Goal: Information Seeking & Learning: Check status

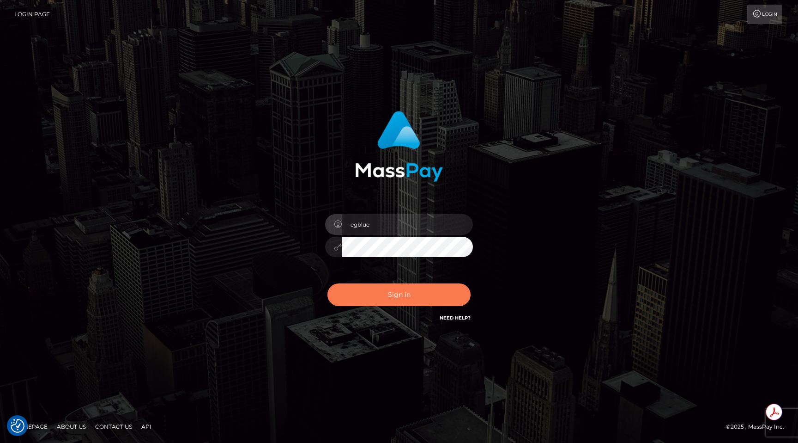
click at [407, 287] on button "Sign in" at bounding box center [399, 294] width 143 height 23
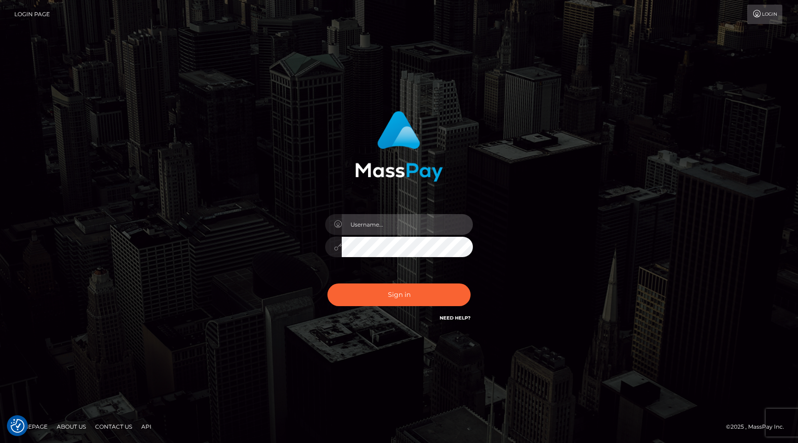
type input "egblue"
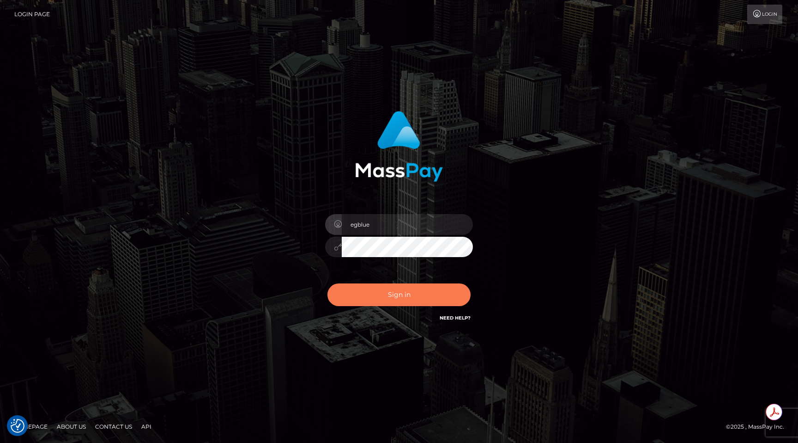
click at [407, 289] on button "Sign in" at bounding box center [399, 294] width 143 height 23
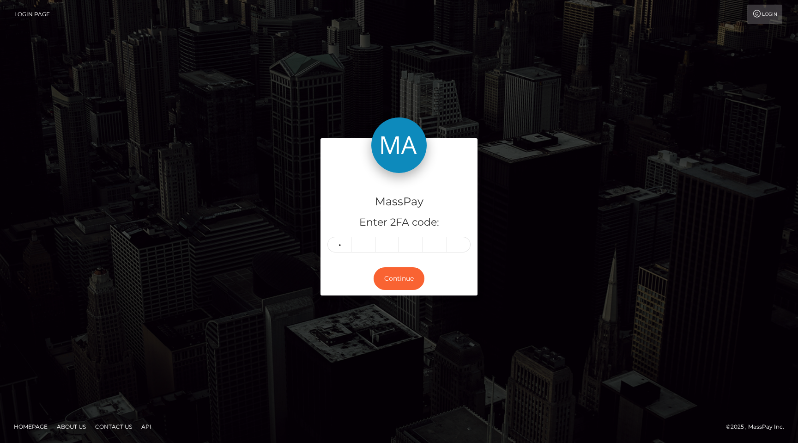
type input "9"
type input "3"
type input "9"
type input "0"
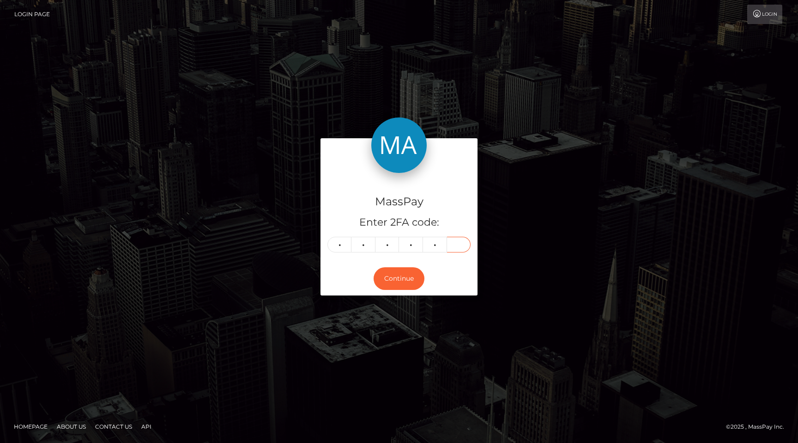
type input "6"
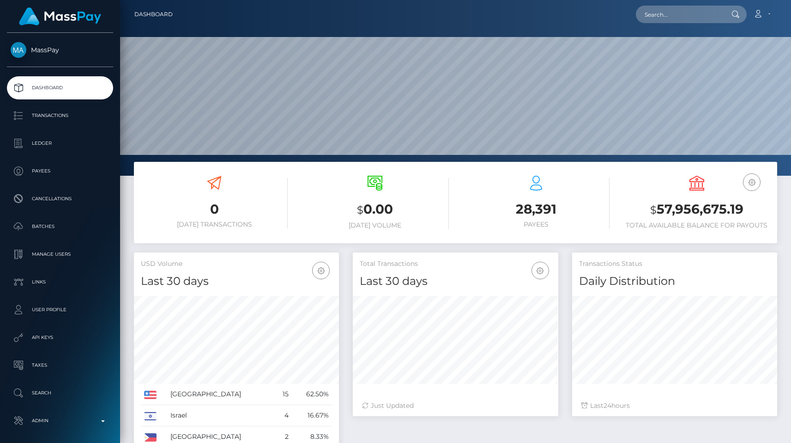
scroll to position [164, 205]
click at [659, 22] on input "text" at bounding box center [679, 15] width 87 height 18
paste input "poact_cARr8HIQSIJb"
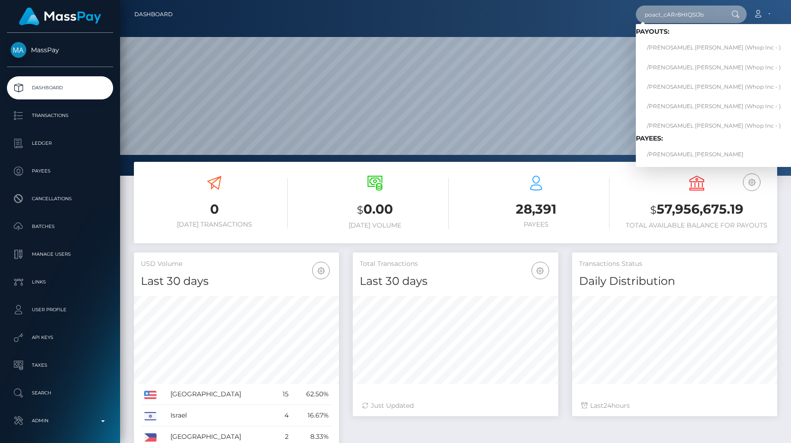
type input "poact_cARr8HIQSIJb"
click at [711, 150] on link "/PRENOSAMUEL EMEKA IGWE" at bounding box center [714, 154] width 156 height 17
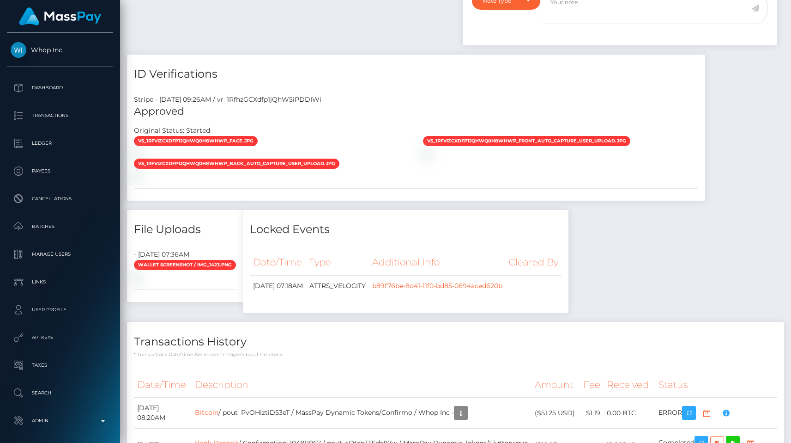
scroll to position [713, 0]
click at [288, 100] on div "Stripe - [DATE] 09:26AM / vr_1RfhzGCXdfp1jQhW5iPDDIWi" at bounding box center [416, 100] width 578 height 10
copy div "vr_1RfhzGCXdfp1jQhW5iPDDIWi"
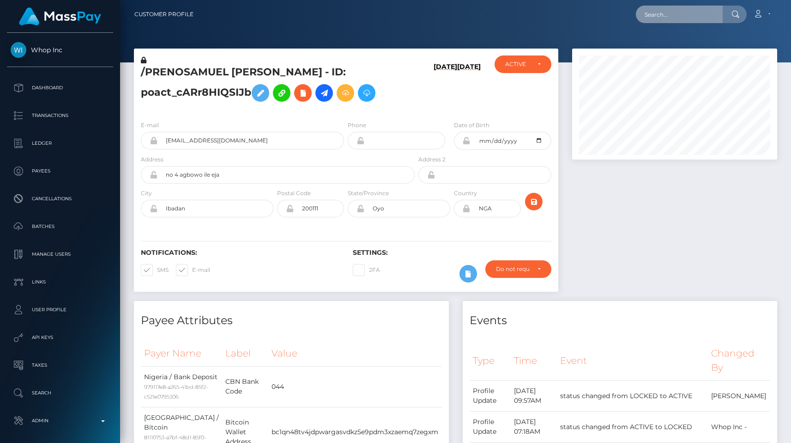
click at [694, 17] on input "text" at bounding box center [679, 15] width 87 height 18
paste input "poact_NutRzAzlMBA7"
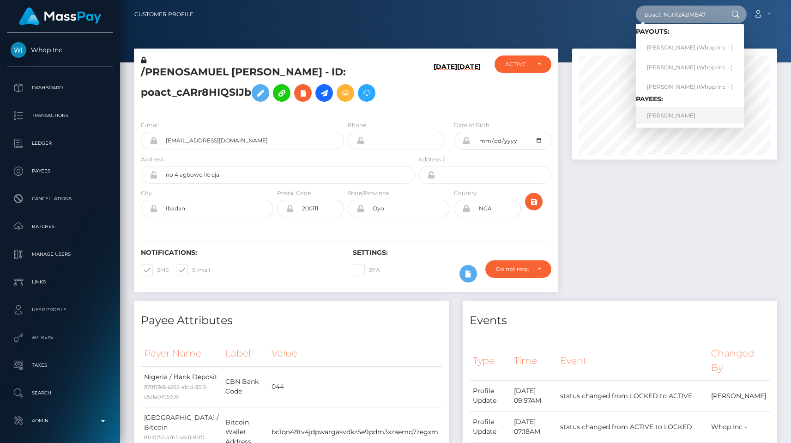
type input "poact_NutRzAzlMBA7"
click at [671, 112] on link "[PERSON_NAME]" at bounding box center [690, 115] width 108 height 17
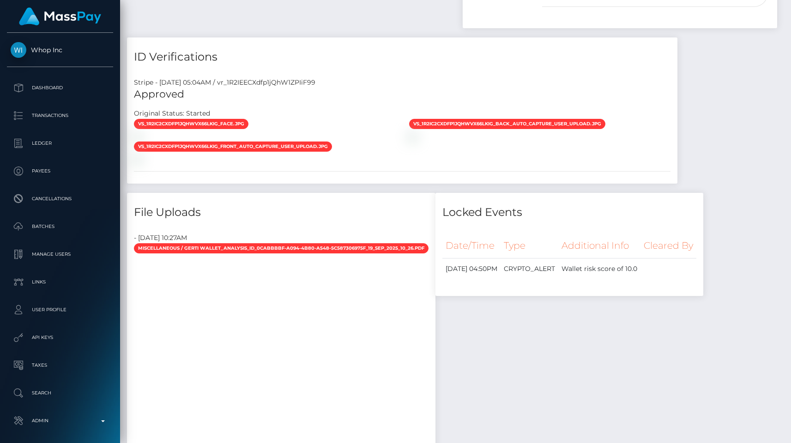
scroll to position [111, 205]
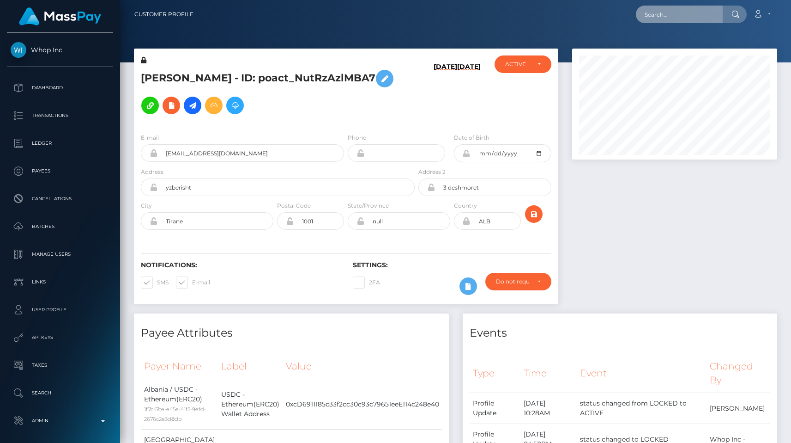
click at [658, 20] on input "text" at bounding box center [679, 15] width 87 height 18
paste input "poact_okRadkqVvJNu"
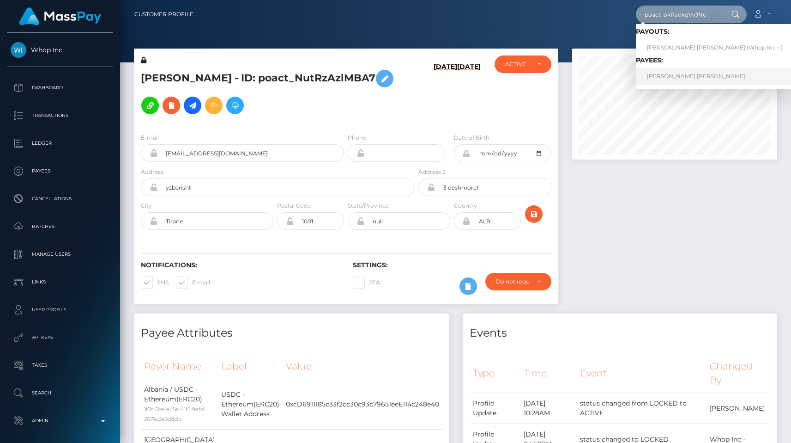
type input "poact_okRadkqVvJNu"
click at [671, 70] on link "THOMAS JAMES MCDONALD" at bounding box center [715, 76] width 158 height 17
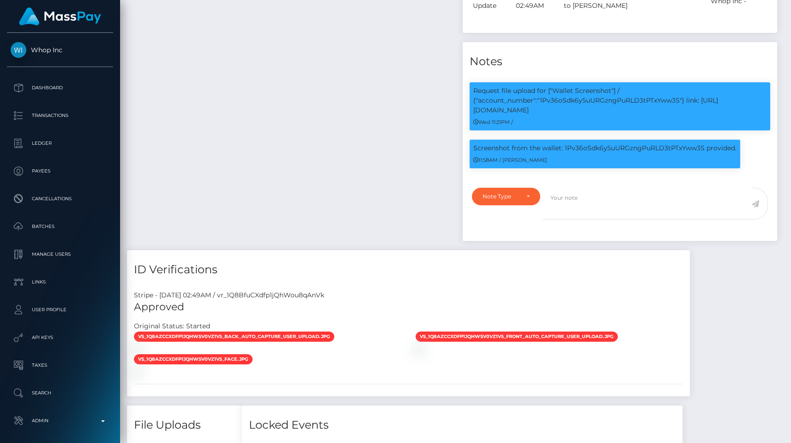
scroll to position [111, 205]
click at [308, 295] on div "Stripe - July 24, 2025 02:49AM / vr_1Q8BfuCXdfp1jQhWou8qAnVk" at bounding box center [408, 295] width 563 height 10
copy div "vr_1Q8BfuCXdfp1jQhWou8qAnVk"
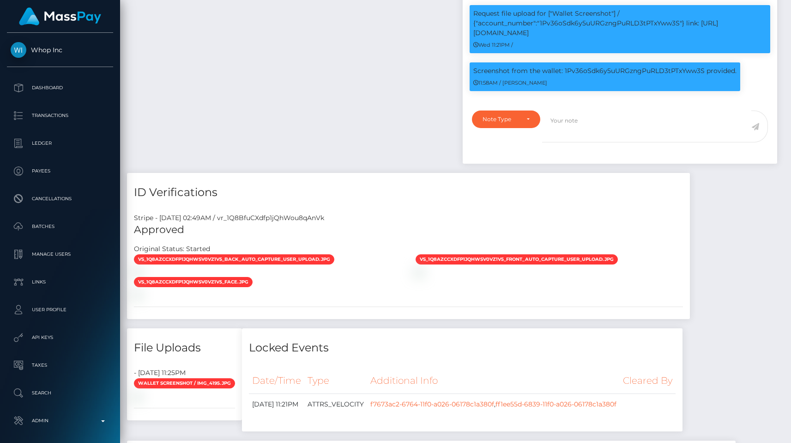
scroll to position [566, 0]
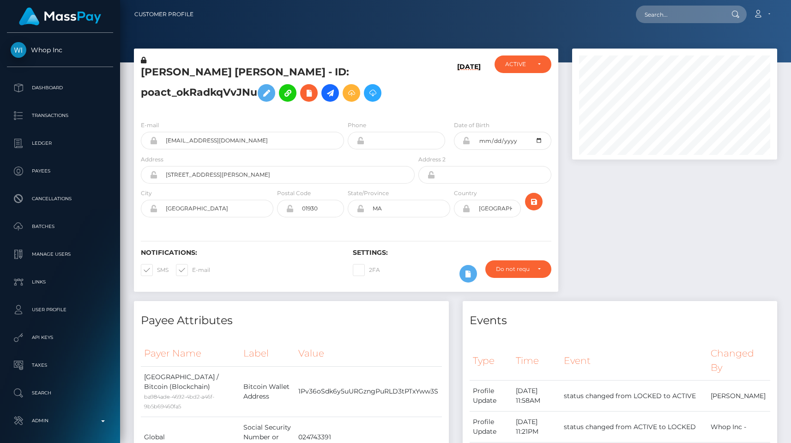
click at [701, 23] on div "Loading... Loading... Account Edit Profile Logout" at bounding box center [489, 14] width 576 height 19
click at [700, 21] on input "text" at bounding box center [679, 15] width 87 height 18
paste input "e6e6bf45-4740-4e7b-bacf-232ea72d0b76"
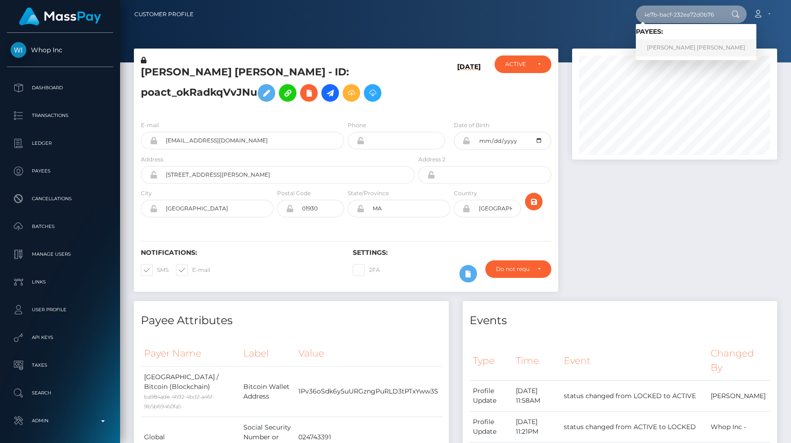
type input "e6e6bf45-4740-4e7b-bacf-232ea72d0b76"
click at [688, 39] on link "HELEN VANESSA LONDONO ANDRADE" at bounding box center [696, 47] width 121 height 17
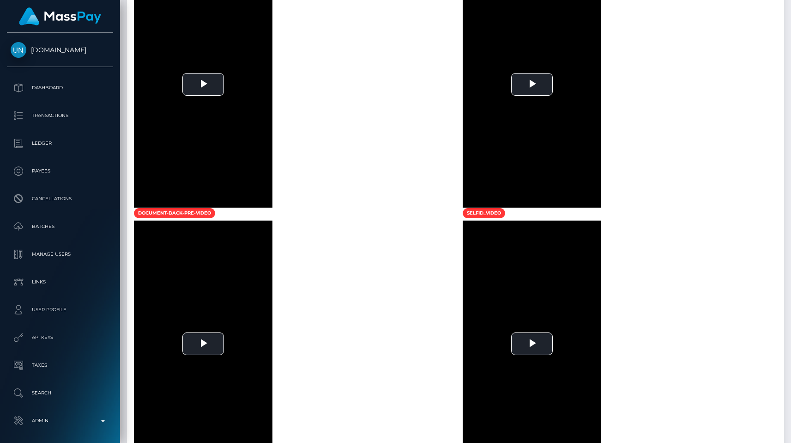
scroll to position [1619, 0]
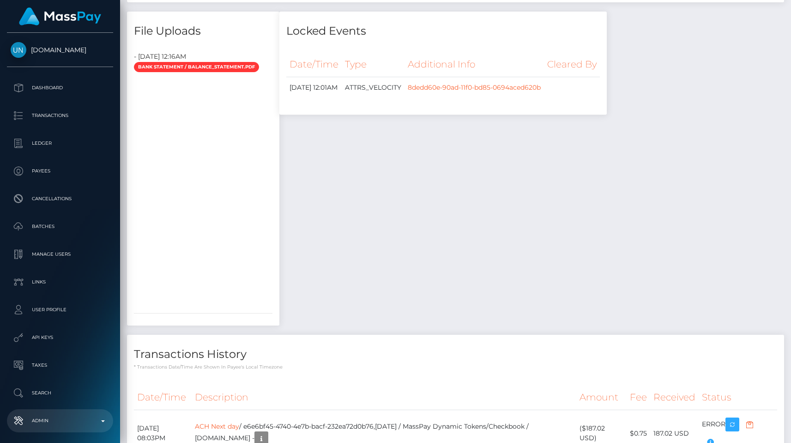
click at [61, 432] on link "Admin" at bounding box center [60, 420] width 106 height 23
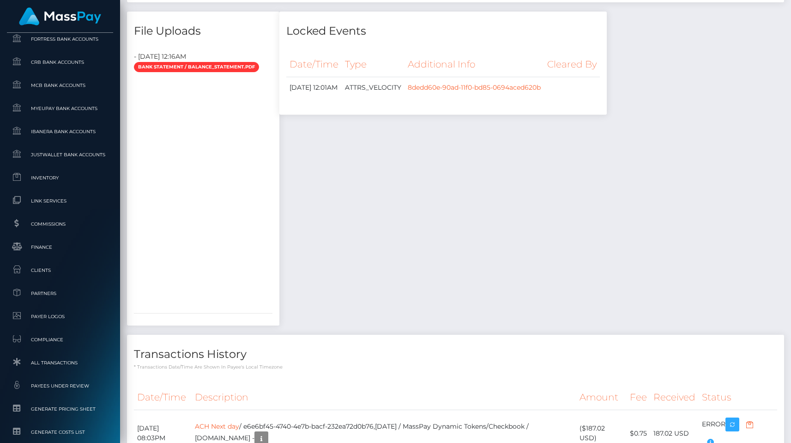
scroll to position [554, 0]
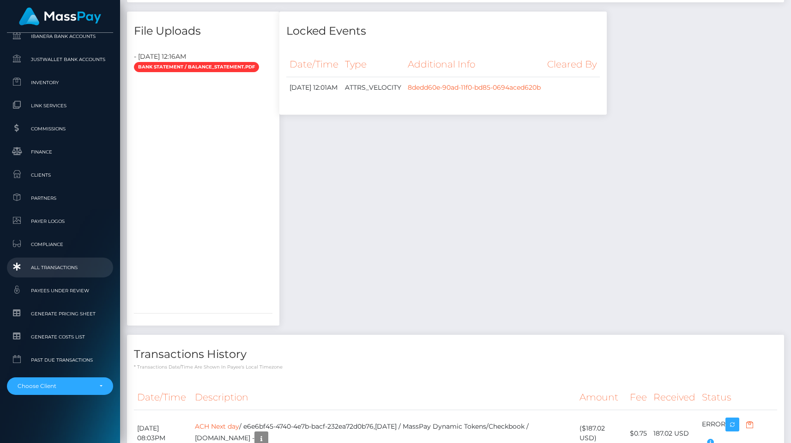
click at [52, 270] on span "All Transactions" at bounding box center [60, 267] width 99 height 11
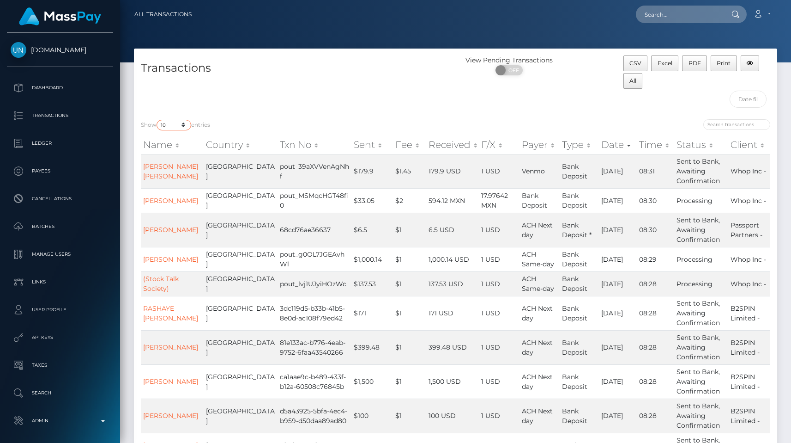
click at [178, 123] on select "10 25 50 100 250 500 1,000 3,500 All" at bounding box center [174, 125] width 35 height 11
select select "250"
click at [158, 120] on select "10 25 50 100 250 500 1,000 3,500 All" at bounding box center [174, 125] width 35 height 11
click at [243, 106] on div "Transactions" at bounding box center [295, 83] width 322 height 57
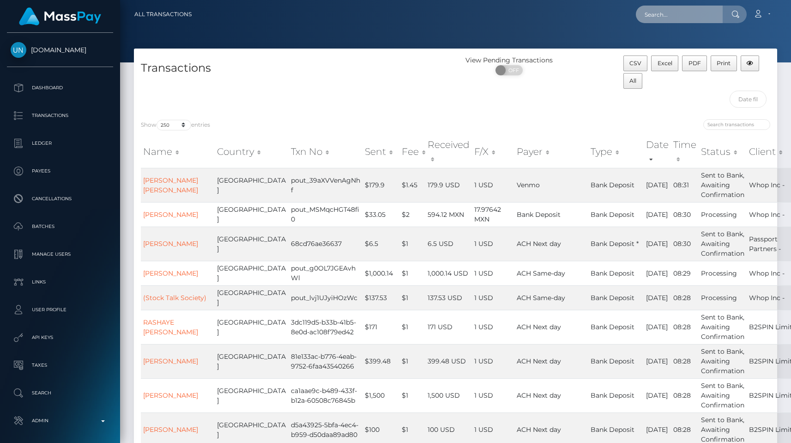
click at [665, 15] on input "text" at bounding box center [679, 15] width 87 height 18
paste input "e3a0fb30-8c01-11f0-bd85-0694aced620b"
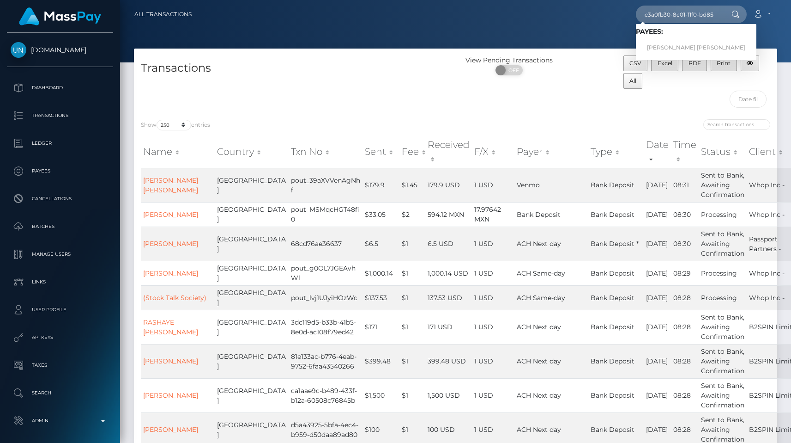
click at [365, 65] on h4 "Transactions" at bounding box center [295, 68] width 308 height 16
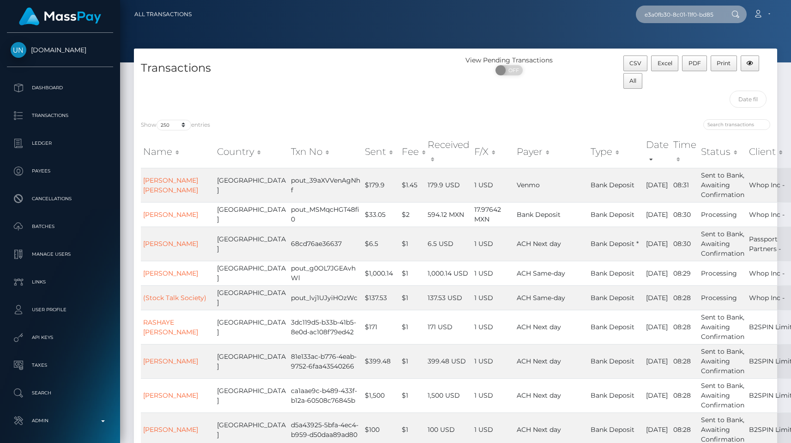
click at [658, 17] on input "e3a0fb30-8c01-11f0-bd85-0694aced620b" at bounding box center [679, 15] width 87 height 18
paste input "pout_DPdtFgZD0S0FJ"
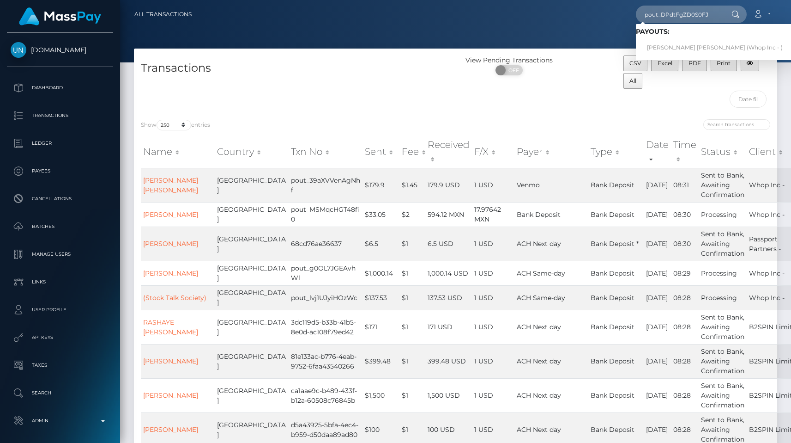
click at [561, 20] on div "pout_DPdtFgZD0S0FJ Loading... Loading... Payouts: Gyumin 이규민 (Whop Inc - ) Acco…" at bounding box center [488, 14] width 578 height 19
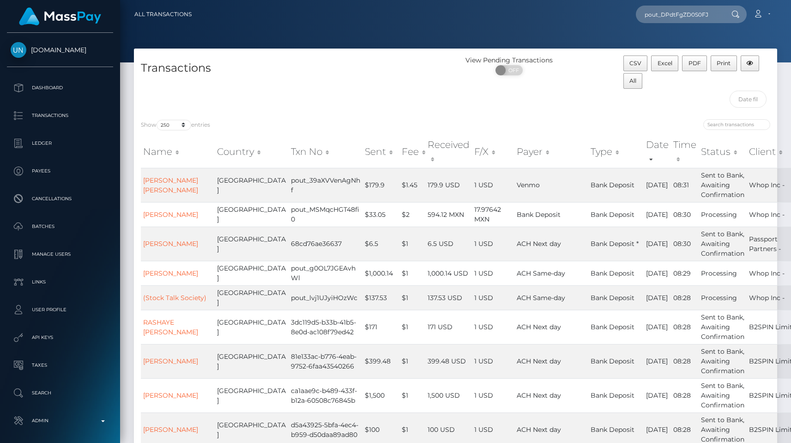
click at [424, 76] on div "Transactions" at bounding box center [295, 83] width 322 height 57
click at [701, 20] on input "pout_DPdtFgZD0S0FJ" at bounding box center [679, 15] width 87 height 18
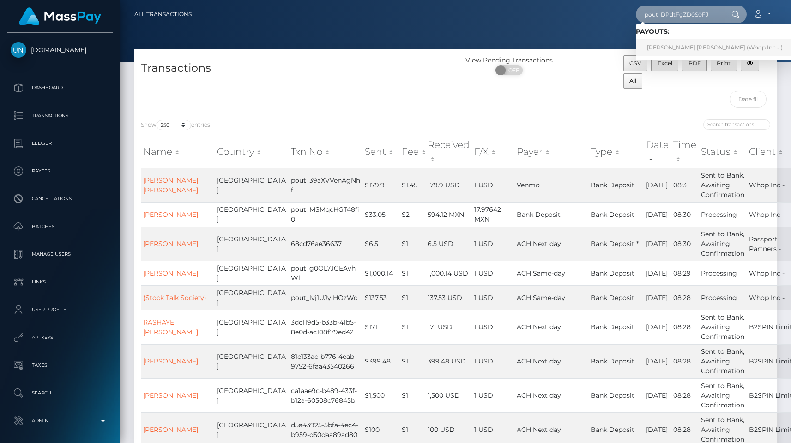
type input "pout_DPdtFgZD0S0FJ"
click at [558, 43] on div at bounding box center [455, 31] width 671 height 62
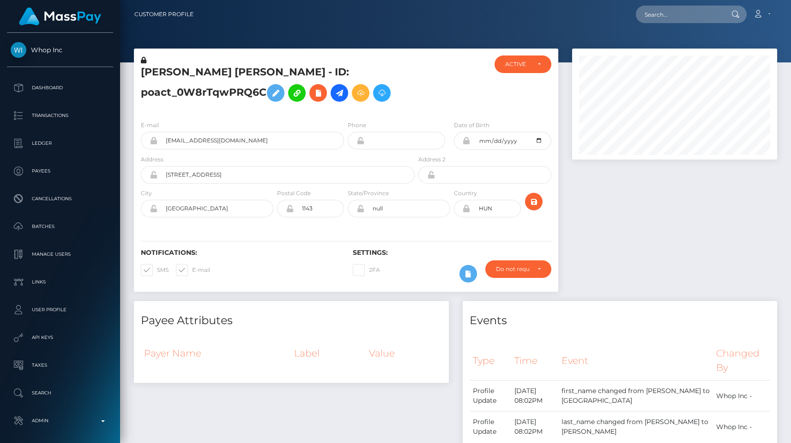
click at [363, 33] on div at bounding box center [455, 31] width 671 height 62
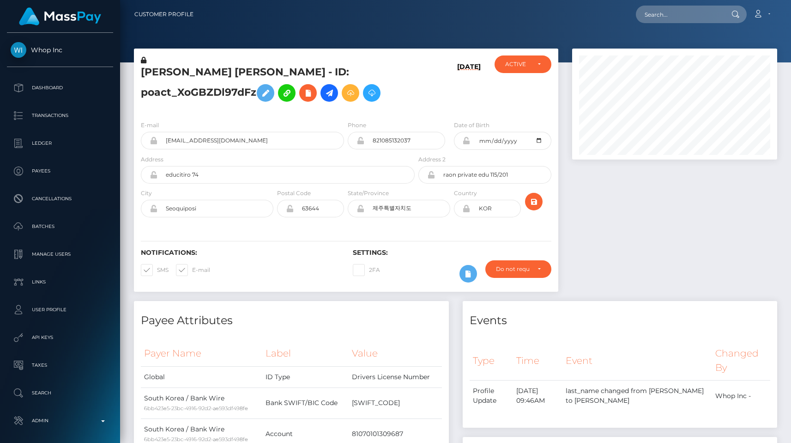
scroll to position [464, 0]
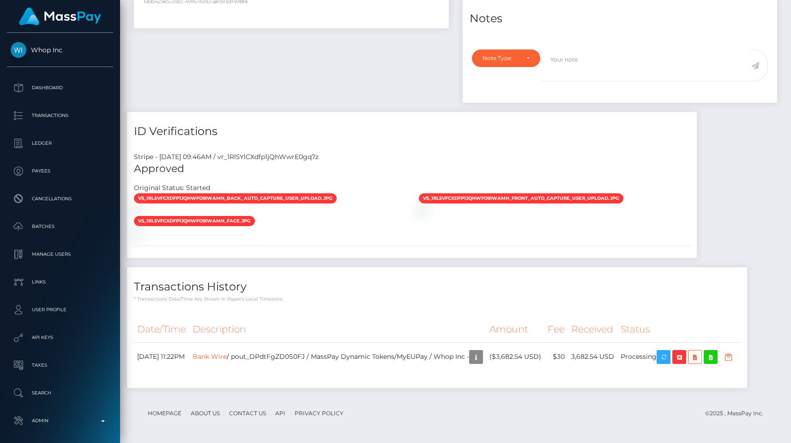
click at [300, 152] on div "Stripe - [DATE] 09:46AM / vr_1Rl5YlCXdfp1jQhWwrE0gq7z" at bounding box center [412, 157] width 570 height 10
click at [67, 426] on p "Admin" at bounding box center [60, 421] width 99 height 14
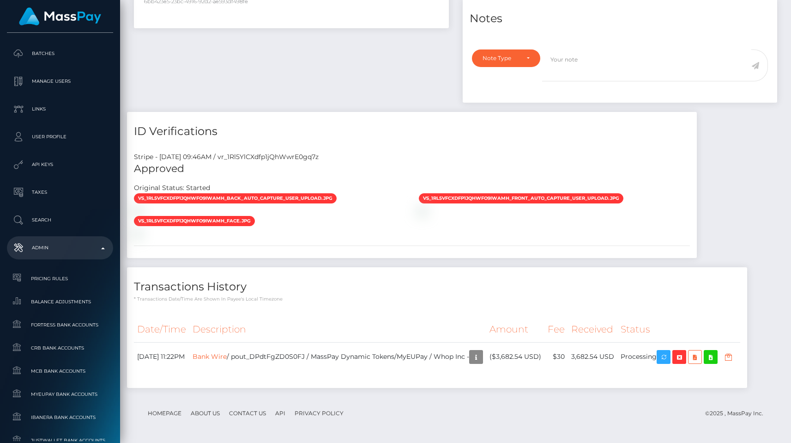
scroll to position [554, 0]
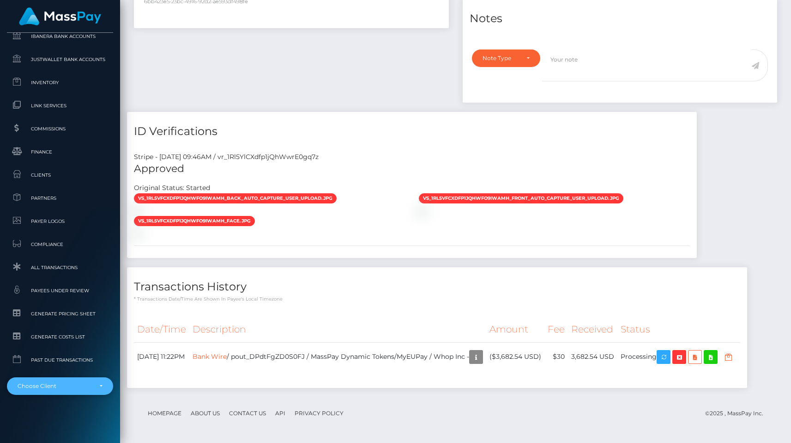
click at [61, 387] on div "Choose Client" at bounding box center [55, 385] width 74 height 7
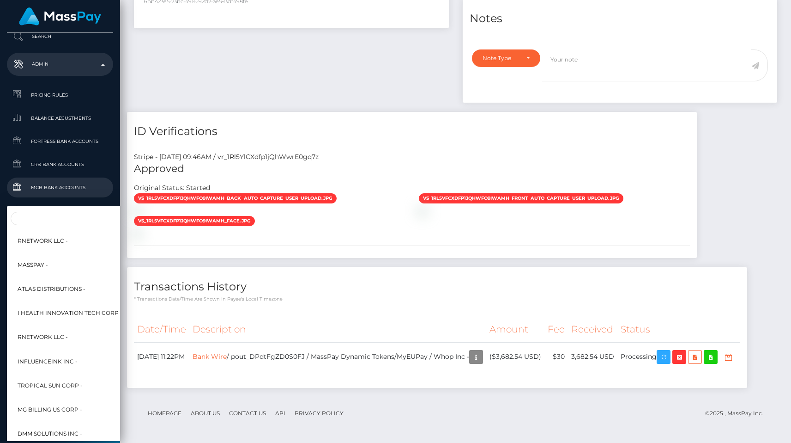
scroll to position [311, 0]
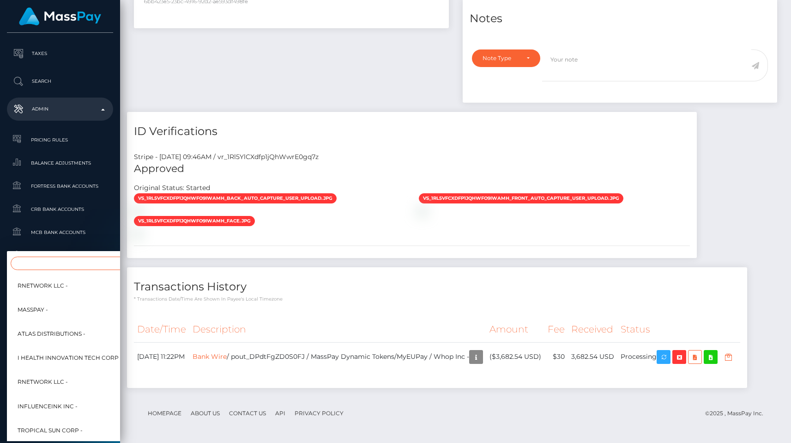
click at [48, 259] on input "Search" at bounding box center [112, 262] width 203 height 13
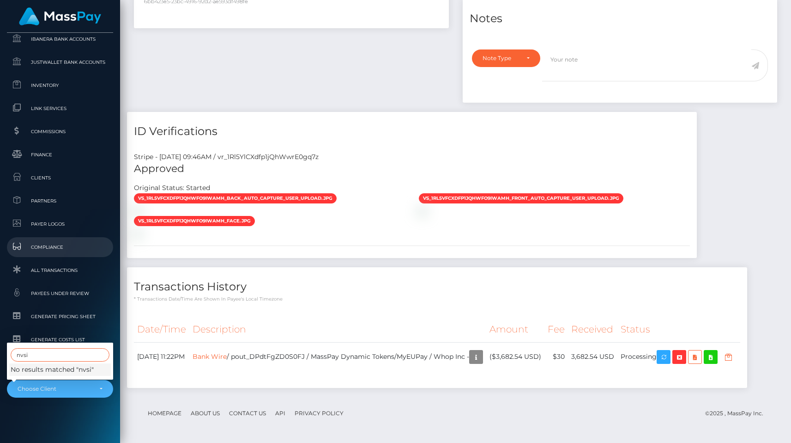
scroll to position [554, 0]
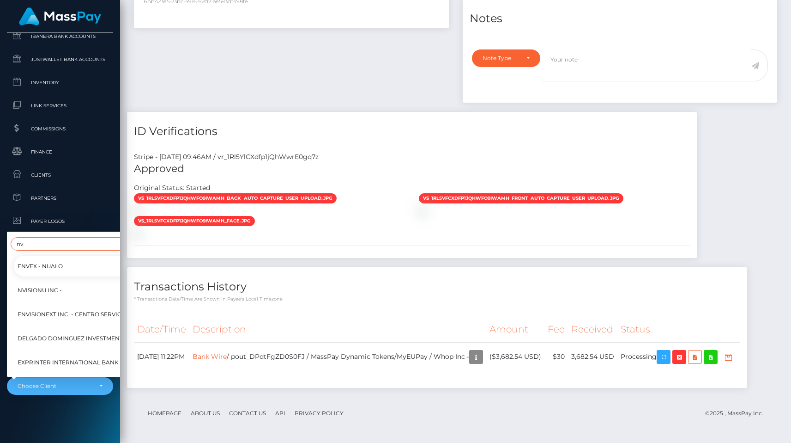
type input "nv"
drag, startPoint x: 41, startPoint y: 283, endPoint x: 250, endPoint y: 200, distance: 225.7
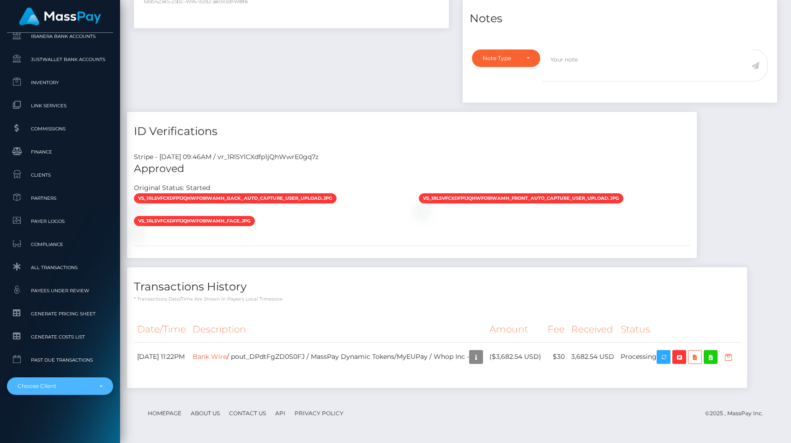
click at [73, 389] on div "Choose Client" at bounding box center [55, 385] width 74 height 7
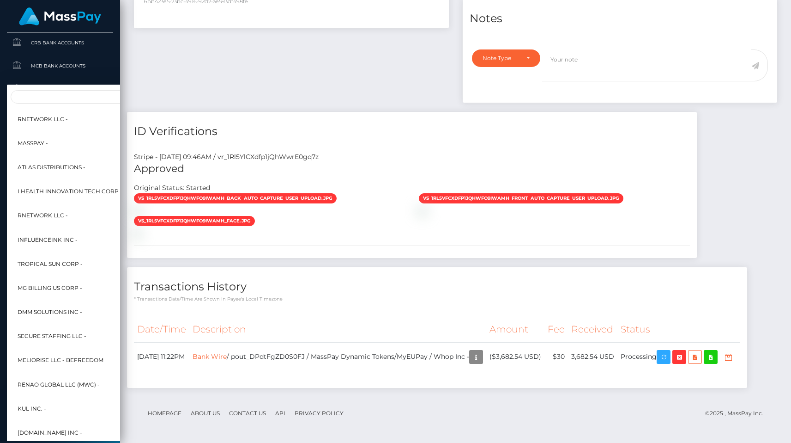
scroll to position [477, 0]
click at [61, 101] on input "Search" at bounding box center [112, 97] width 203 height 13
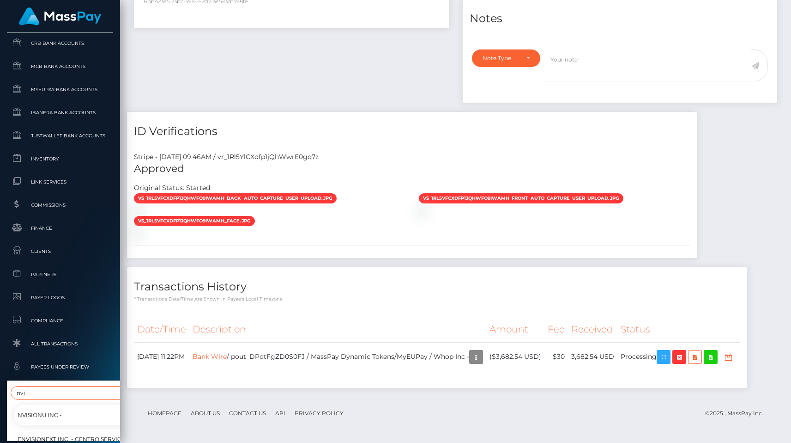
type input "nvi"
click at [53, 408] on span "NVisionU Inc -" at bounding box center [40, 414] width 44 height 12
select select "121"
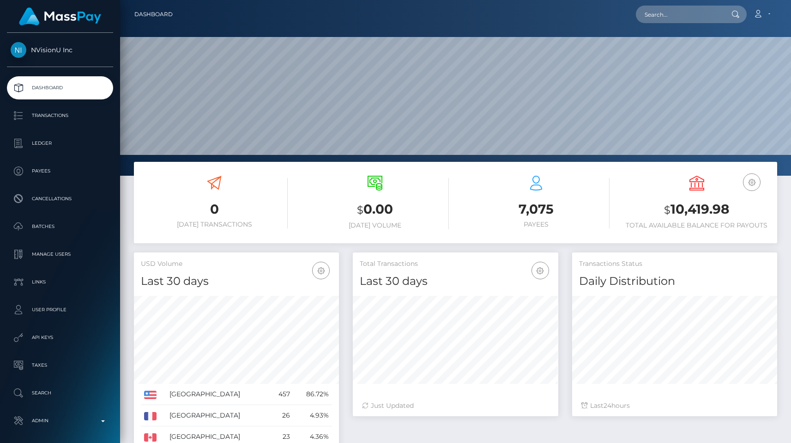
scroll to position [164, 205]
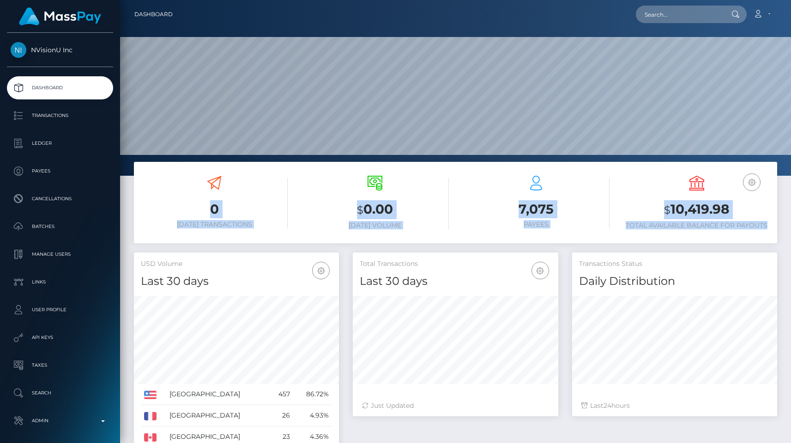
drag, startPoint x: 152, startPoint y: 189, endPoint x: 771, endPoint y: 225, distance: 620.2
click at [771, 225] on div "0 Today Transactions $ 0.00 Today Volume 7,075 Payees USD Balance" at bounding box center [456, 204] width 644 height 70
click at [771, 225] on div "USD Balance $ 10,419.98 Total Available Balance for Payouts" at bounding box center [697, 204] width 161 height 70
drag, startPoint x: 771, startPoint y: 225, endPoint x: 170, endPoint y: 186, distance: 602.4
click at [170, 186] on div "0 Today Transactions $ 0.00 Today Volume 7,075 Payees USD Balance" at bounding box center [456, 204] width 644 height 70
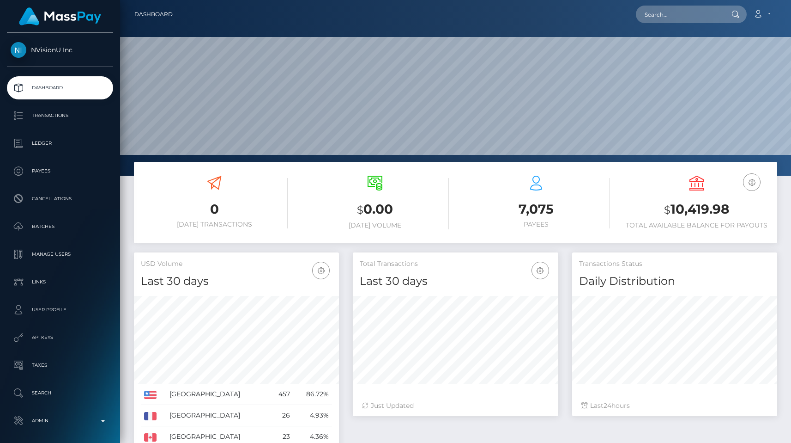
click at [170, 186] on div "0 Today Transactions" at bounding box center [214, 202] width 147 height 53
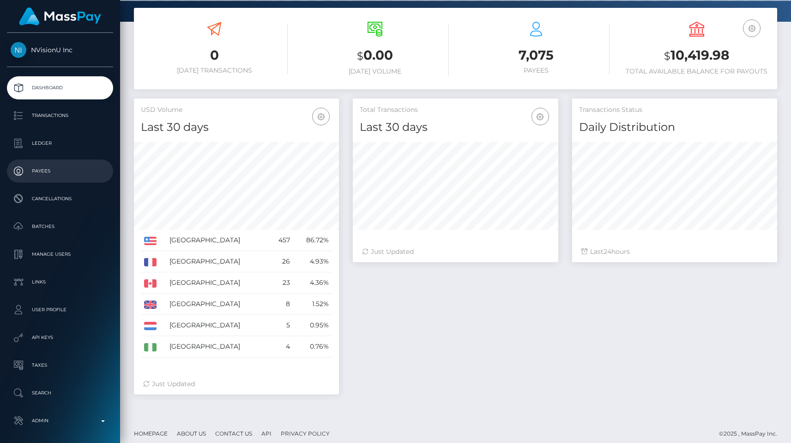
scroll to position [160, 0]
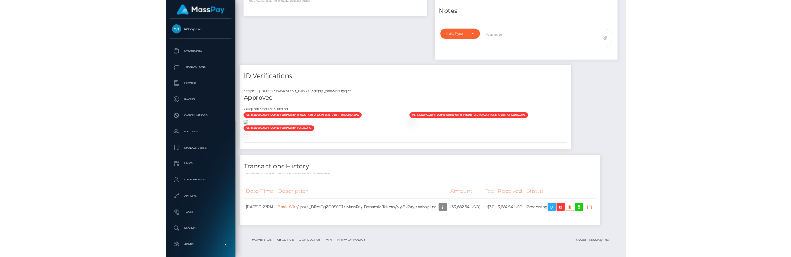
scroll to position [682, 0]
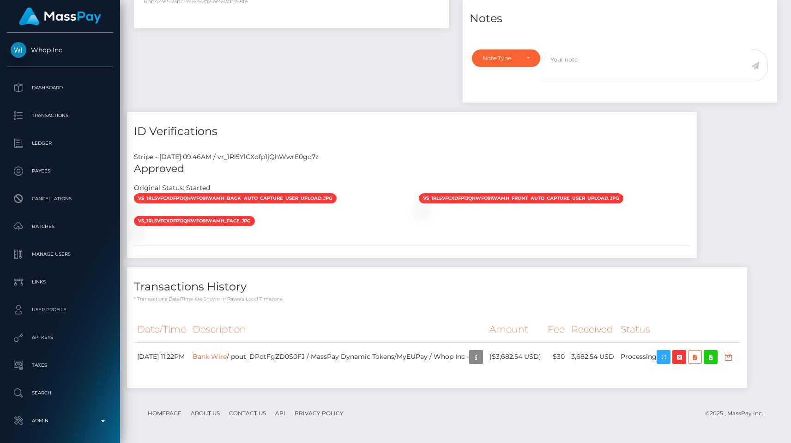
click at [505, 279] on h4 "Transactions History" at bounding box center [437, 287] width 607 height 16
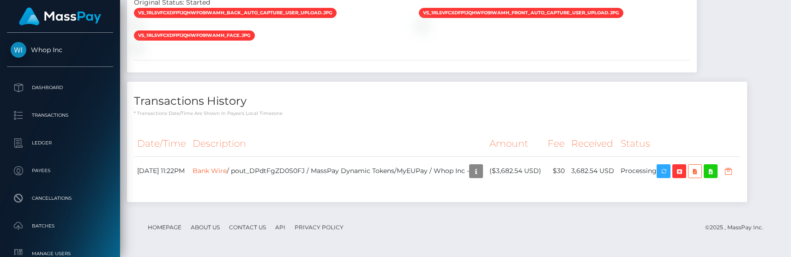
scroll to position [860, 0]
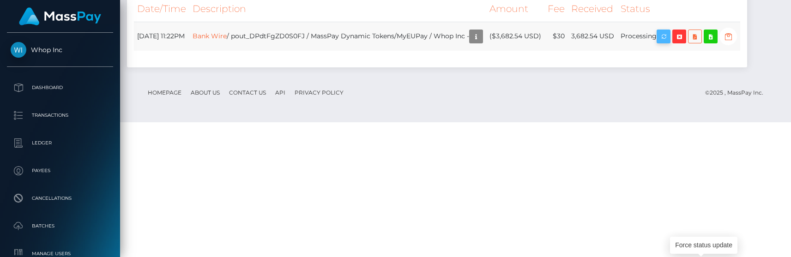
click at [670, 43] on icon "button" at bounding box center [663, 37] width 11 height 12
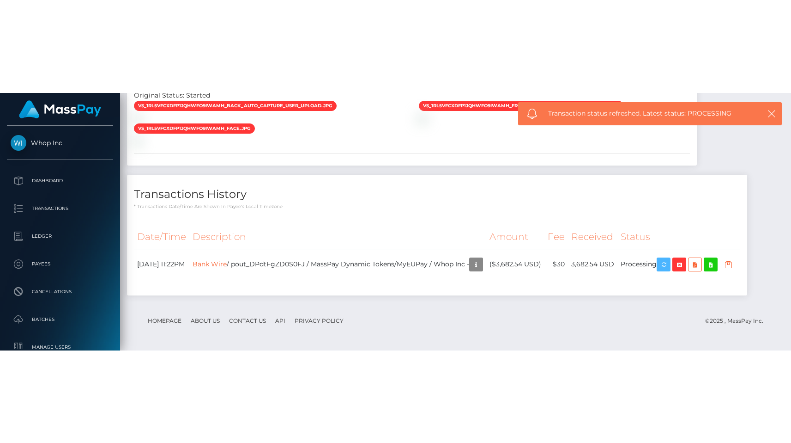
scroll to position [682, 0]
